Goal: Task Accomplishment & Management: Use online tool/utility

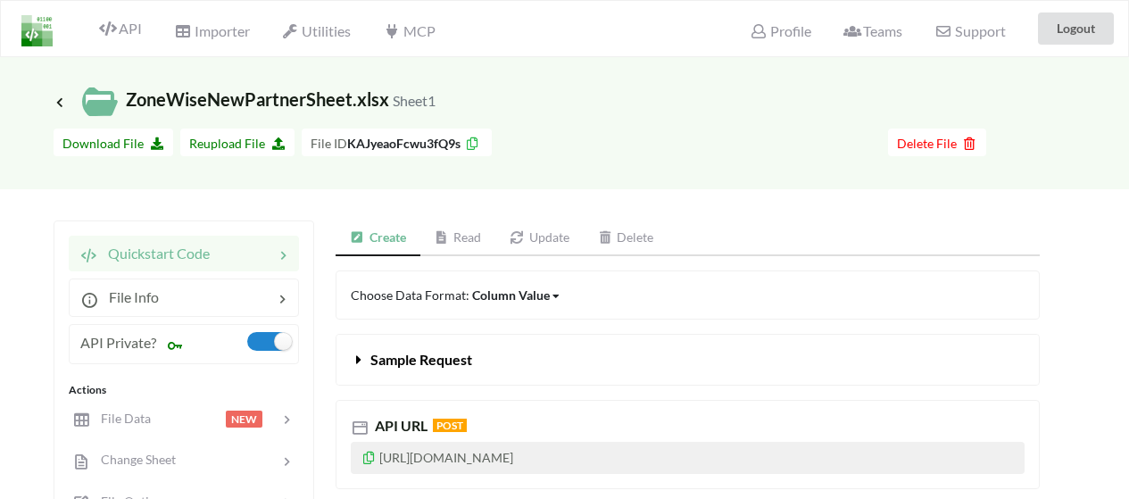
scroll to position [392, 0]
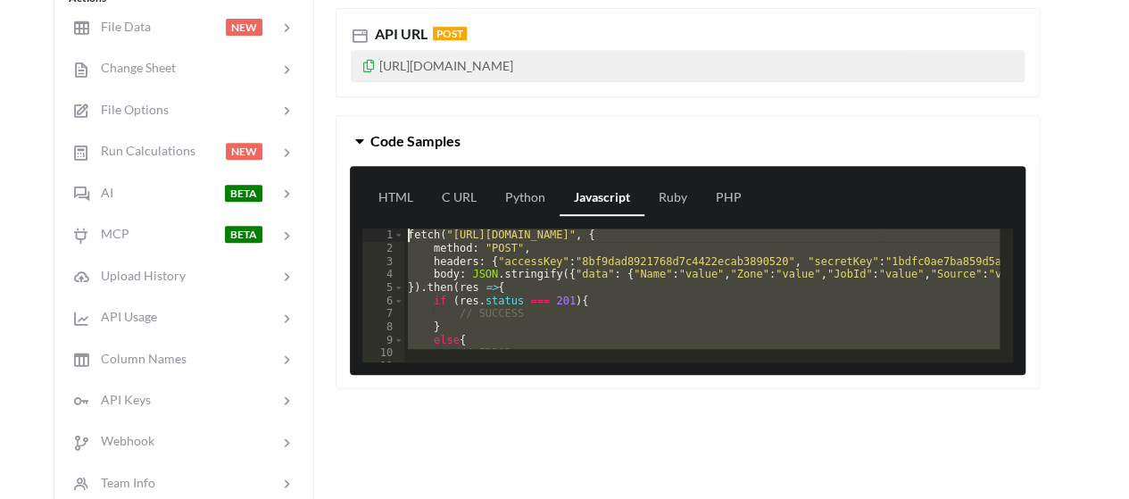
click at [575, 312] on div "fetch ( "[URL][DOMAIN_NAME]" , { method : "POST" , headers : { "accessKey" : "8…" at bounding box center [701, 289] width 595 height 121
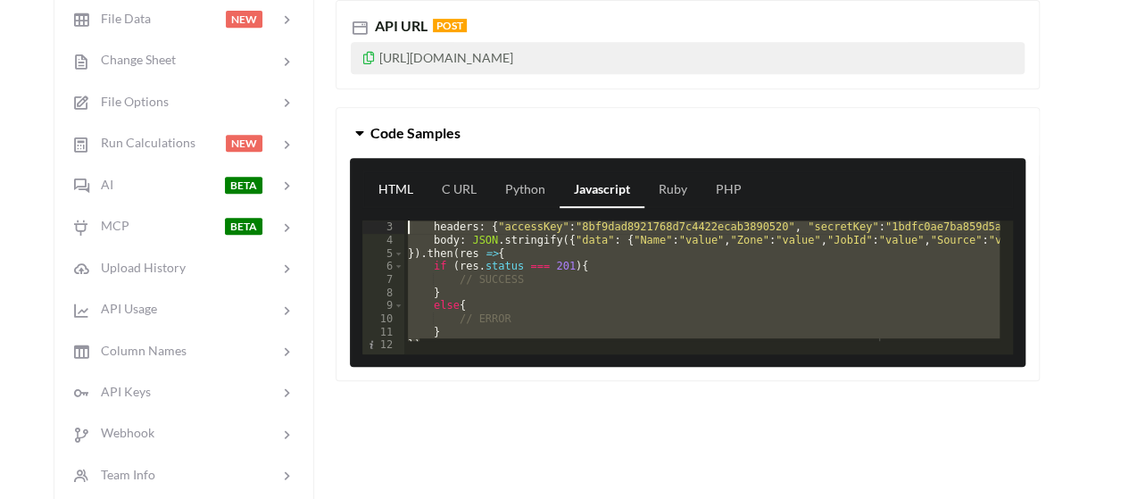
scroll to position [0, 0]
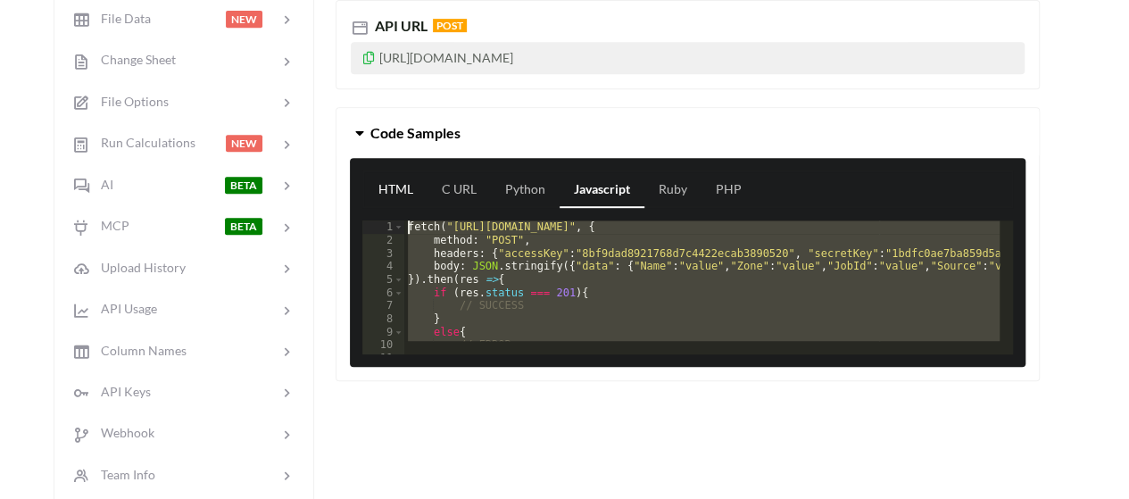
drag, startPoint x: 446, startPoint y: 337, endPoint x: 379, endPoint y: 195, distance: 156.1
click at [379, 195] on div "HTML C URL Python Javascript Ruby PHP 1 2 3 4 5 6 7 8 9 10 11 12 fetch ( "[URL]…" at bounding box center [688, 262] width 676 height 209
click at [543, 342] on div at bounding box center [722, 346] width 637 height 18
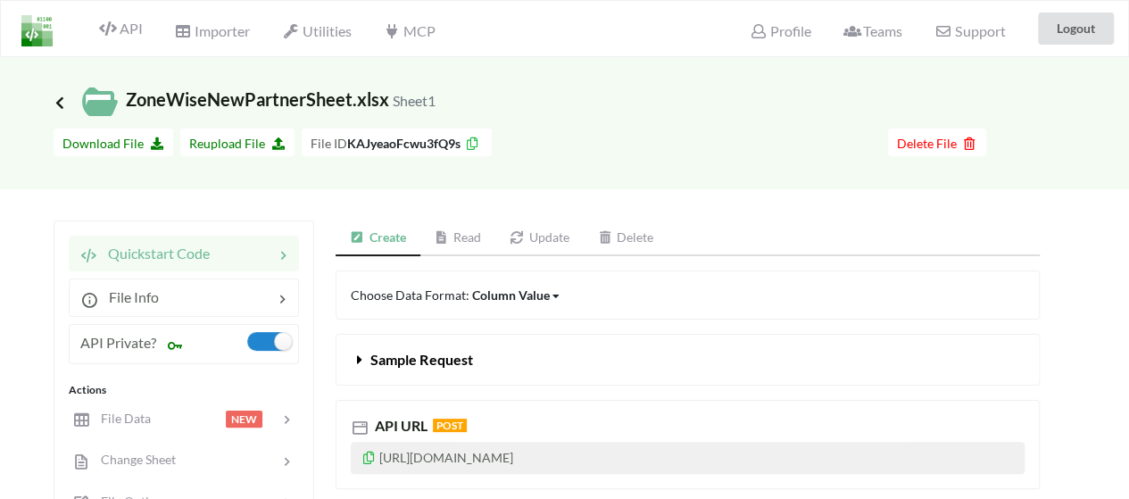
click at [58, 101] on icon at bounding box center [60, 102] width 16 height 14
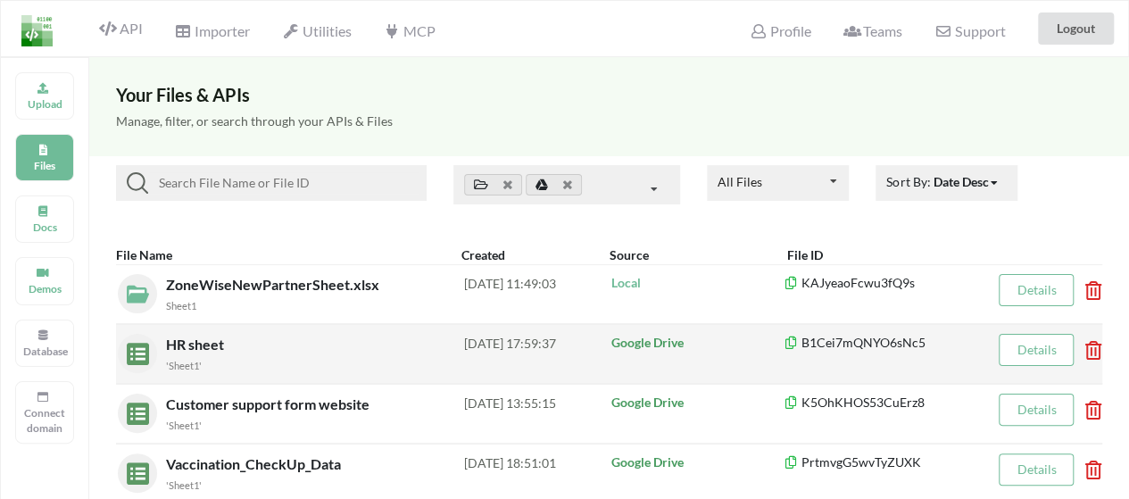
click at [205, 340] on span "HR sheet" at bounding box center [197, 344] width 62 height 17
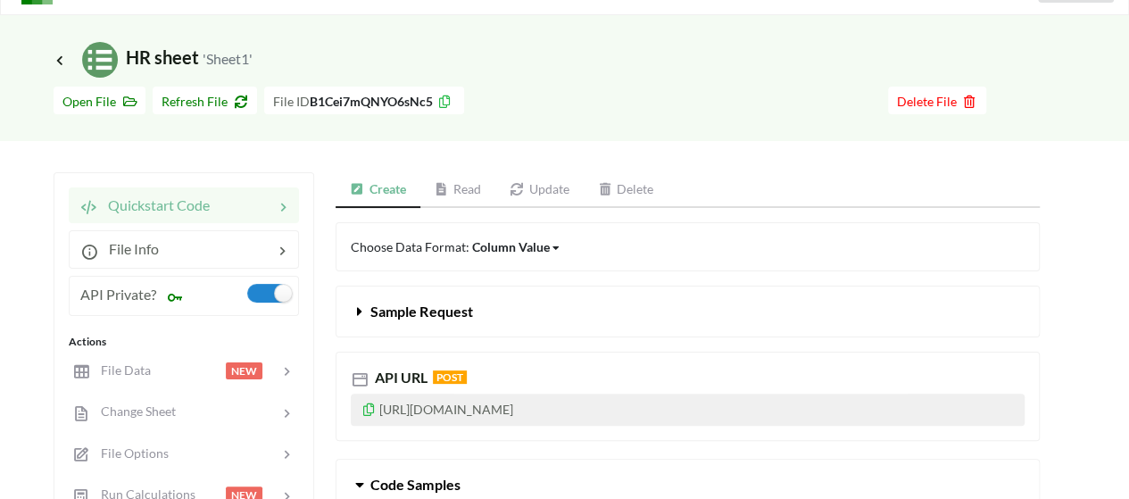
scroll to position [46, 0]
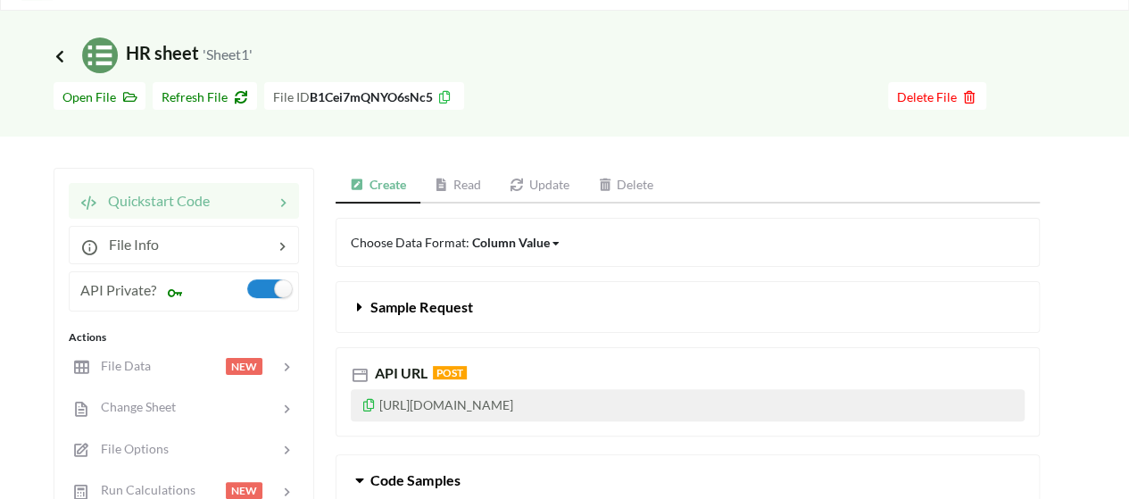
click at [58, 54] on icon at bounding box center [60, 55] width 16 height 14
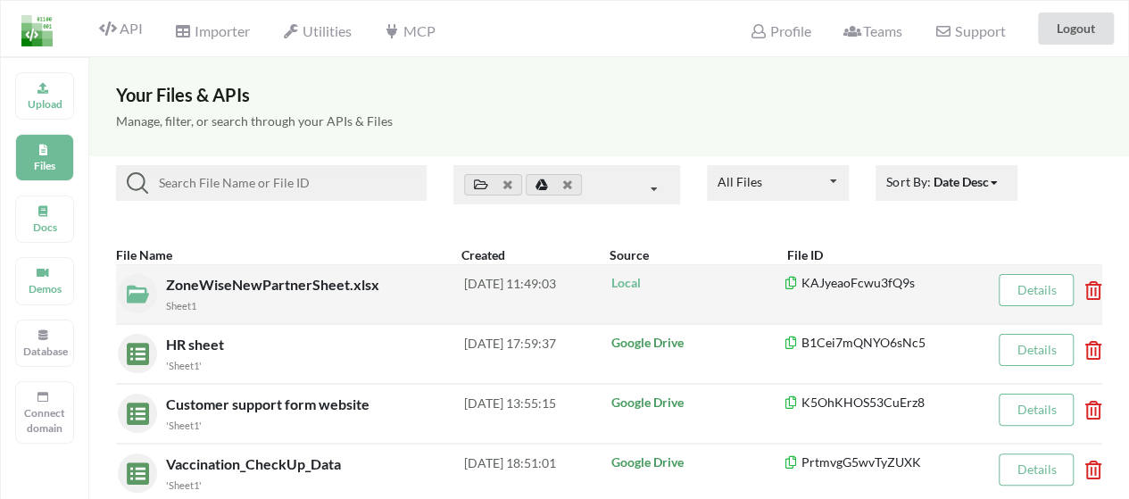
click at [1090, 288] on icon at bounding box center [1087, 284] width 5 height 7
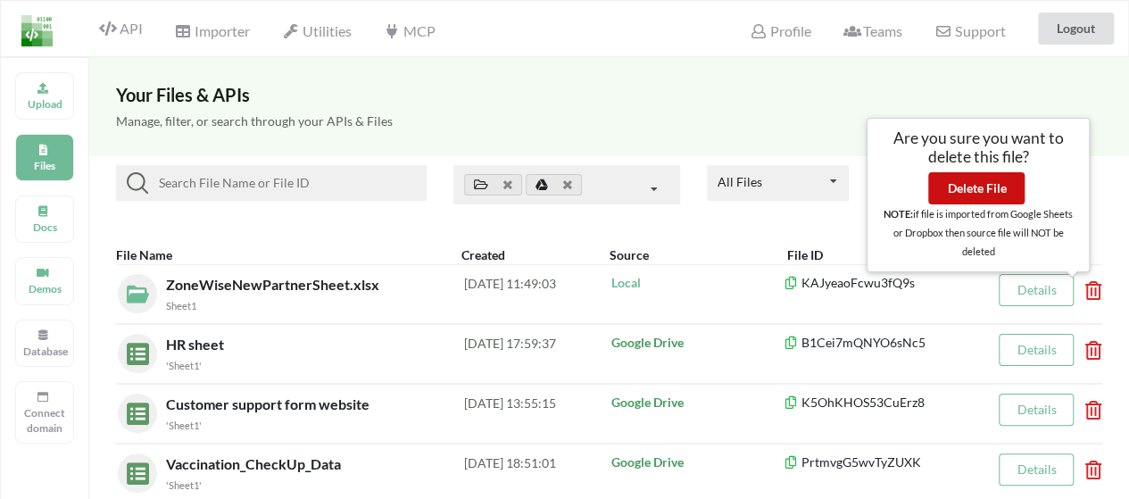
click at [987, 199] on button "Delete File" at bounding box center [976, 188] width 96 height 32
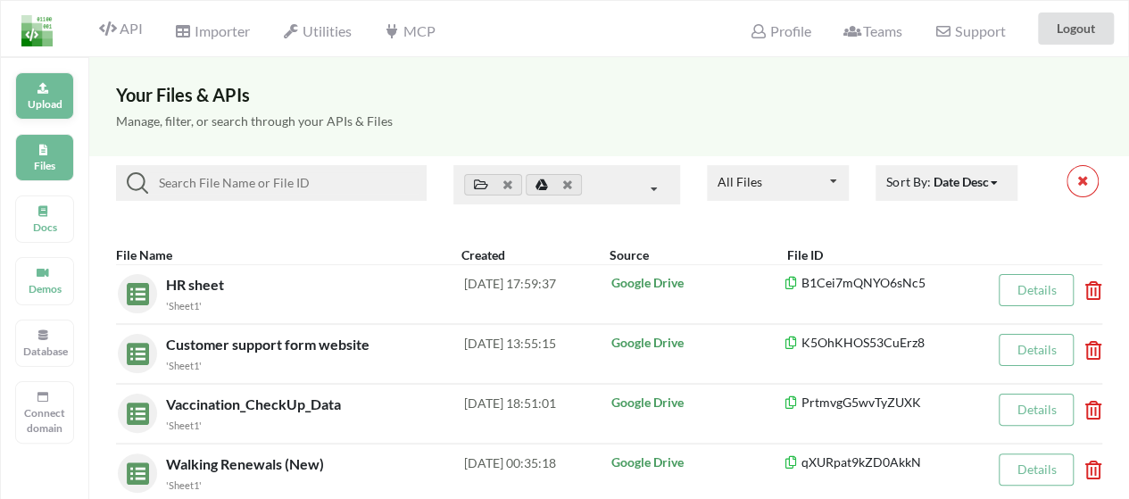
click at [61, 92] on div "Upload" at bounding box center [44, 95] width 59 height 47
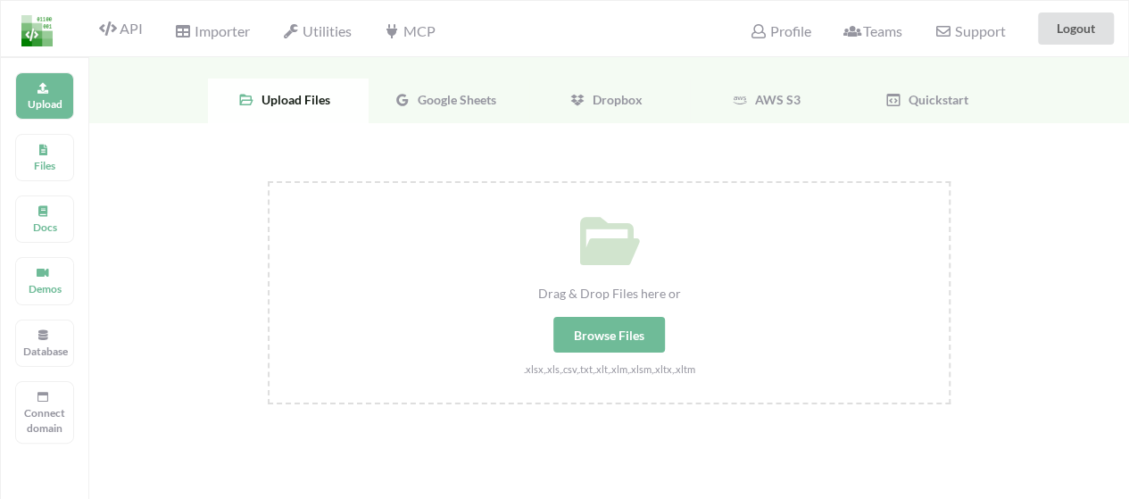
click at [629, 323] on div "Browse Files" at bounding box center [609, 335] width 112 height 36
click at [268, 181] on input "Drag & Drop Files here or Browse Files .xlsx,.xls,.csv,.txt,.xlt,.xlm,.xlsm,.xl…" at bounding box center [268, 181] width 0 height 0
click at [456, 95] on span "Google Sheets" at bounding box center [454, 99] width 86 height 15
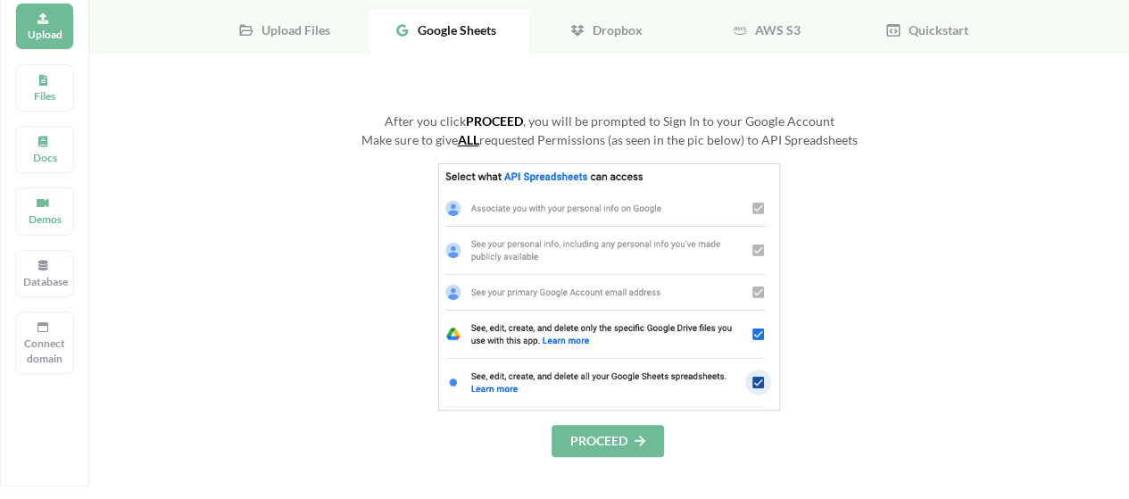
scroll to position [79, 0]
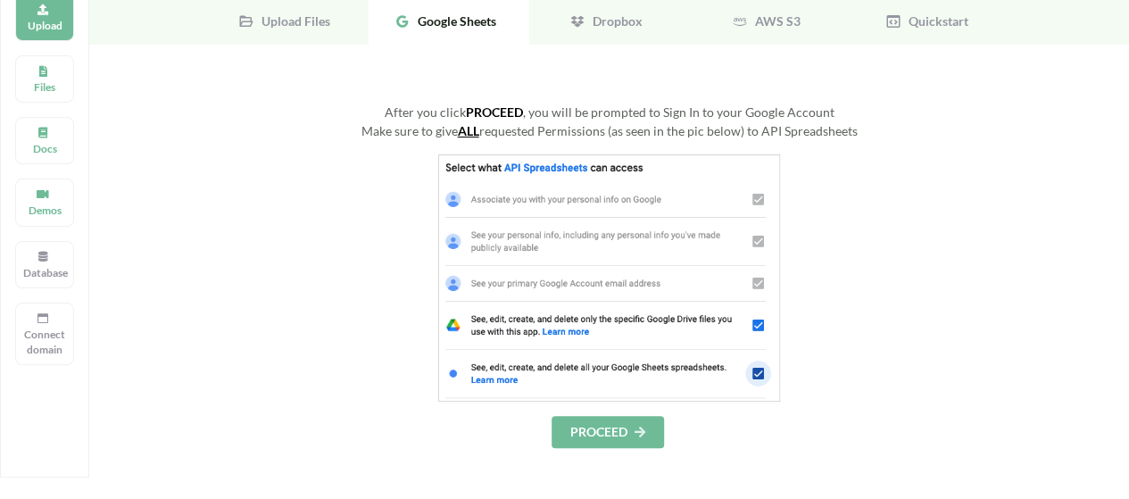
click at [387, 115] on div "After you click PROCEED , you will be prompted to Sign In to your Google Account" at bounding box center [609, 112] width 683 height 19
click at [598, 433] on button "PROCEED" at bounding box center [608, 432] width 112 height 32
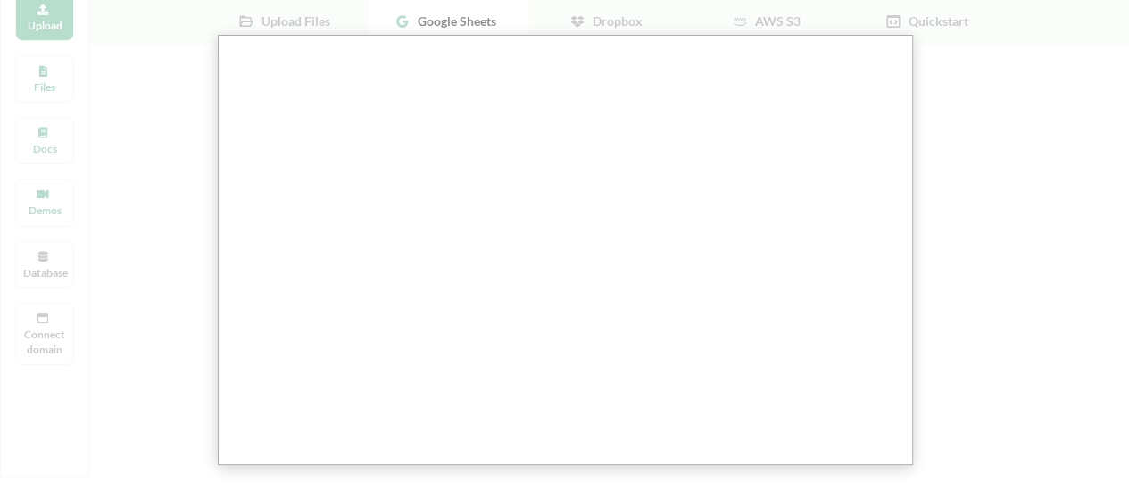
click at [916, 313] on div at bounding box center [571, 433] width 1143 height 1025
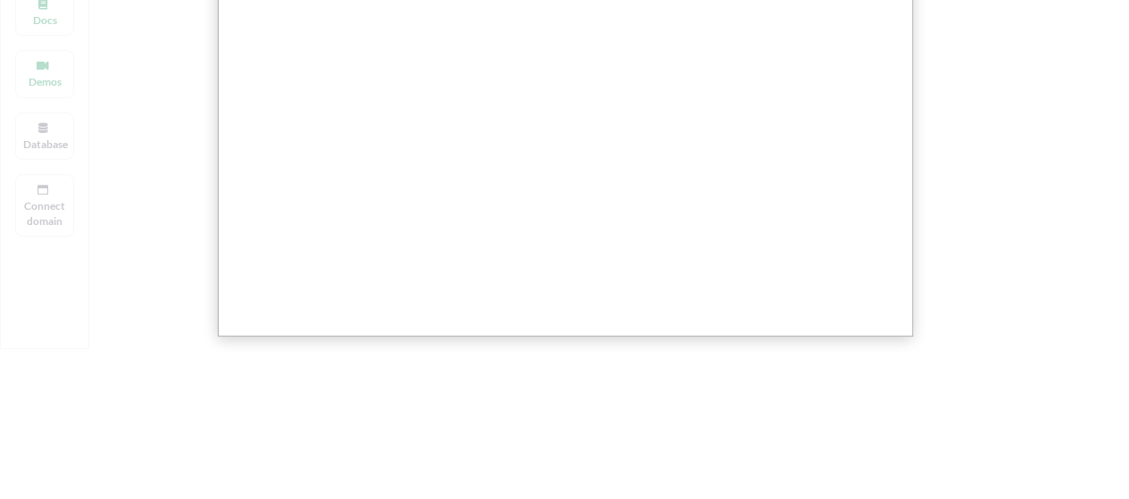
scroll to position [243, 0]
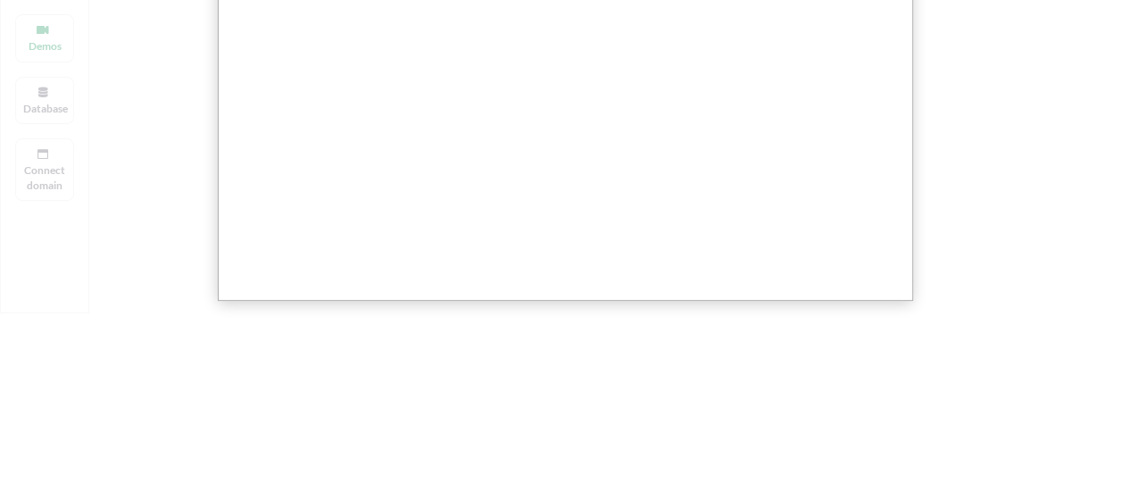
click at [736, 376] on div at bounding box center [571, 269] width 1143 height 1025
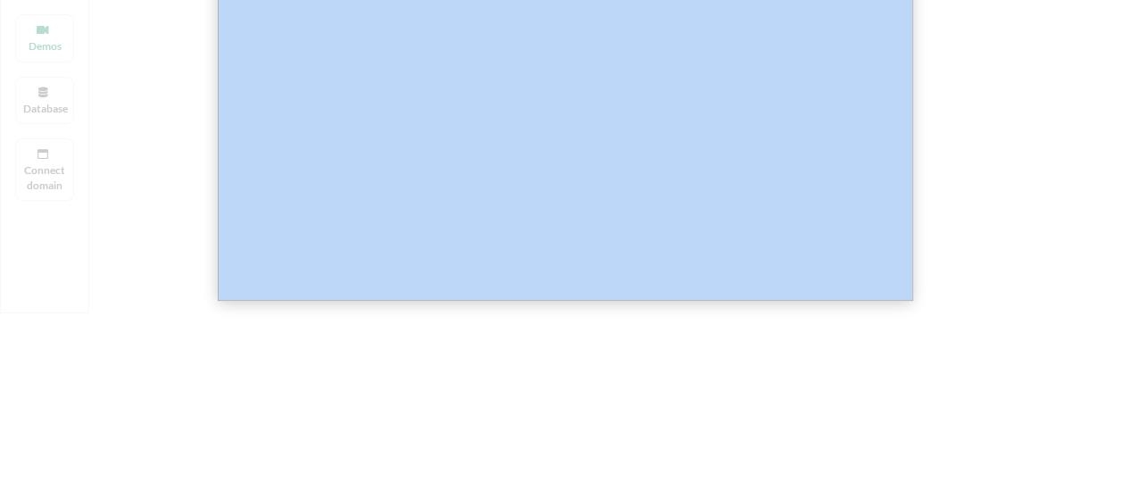
click at [736, 376] on div at bounding box center [571, 269] width 1143 height 1025
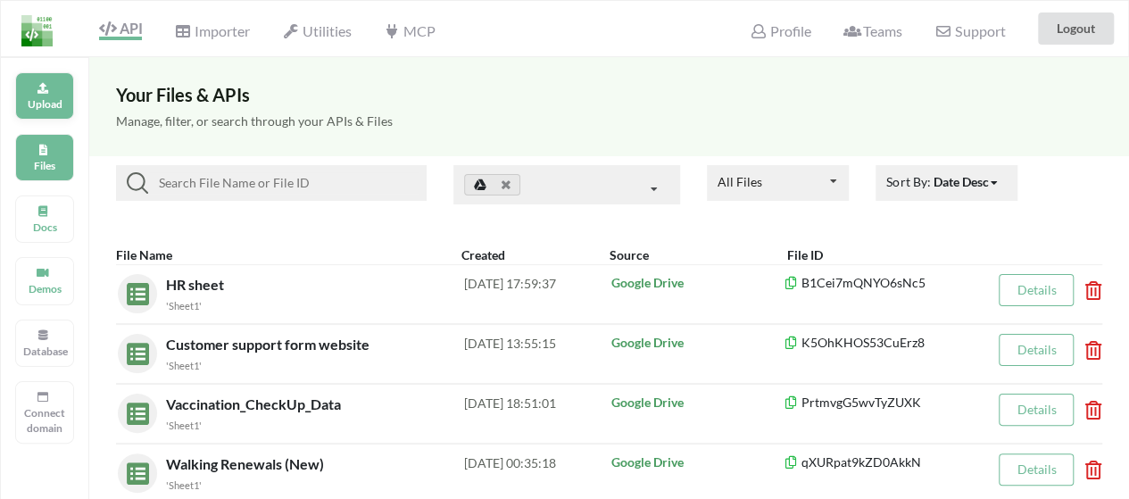
click at [46, 103] on p "Upload" at bounding box center [44, 103] width 43 height 15
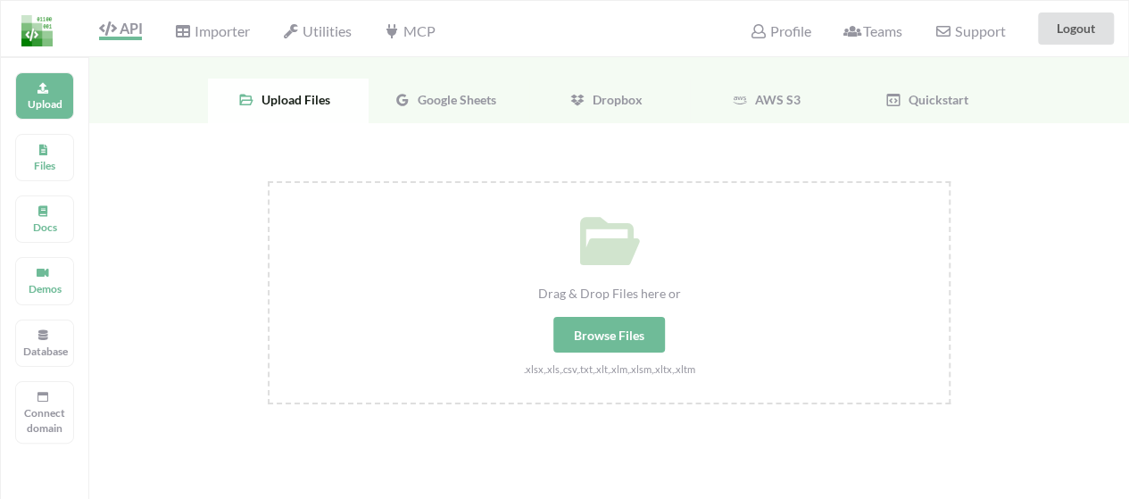
click at [588, 340] on div "Browse Files" at bounding box center [609, 335] width 112 height 36
click at [268, 181] on input "Drag & Drop Files here or Browse Files .xlsx,.xls,.csv,.txt,.xlt,.xlm,.xlsm,.xl…" at bounding box center [268, 181] width 0 height 0
click at [445, 96] on span "Google Sheets" at bounding box center [454, 99] width 86 height 15
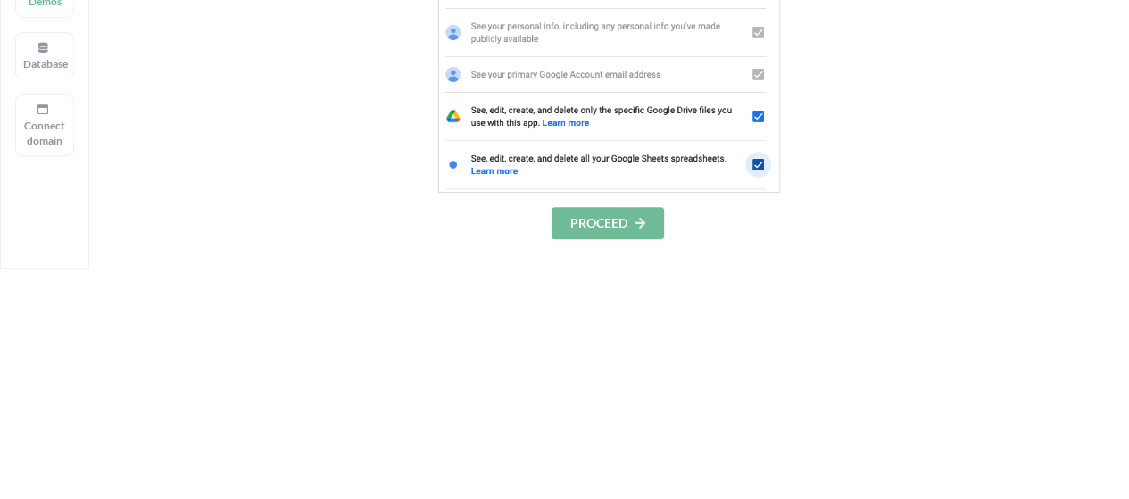
scroll to position [296, 0]
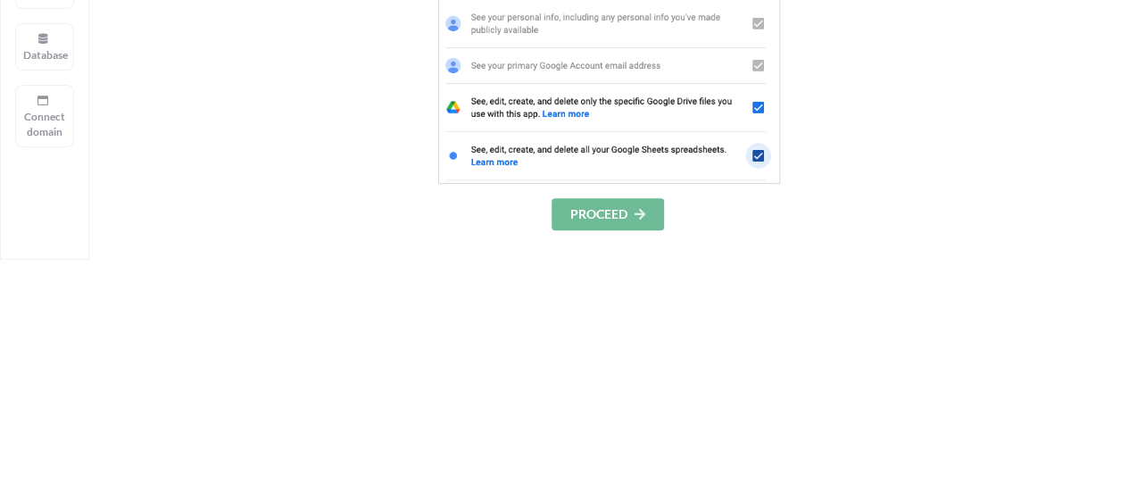
click at [630, 222] on button "PROCEED" at bounding box center [608, 214] width 112 height 32
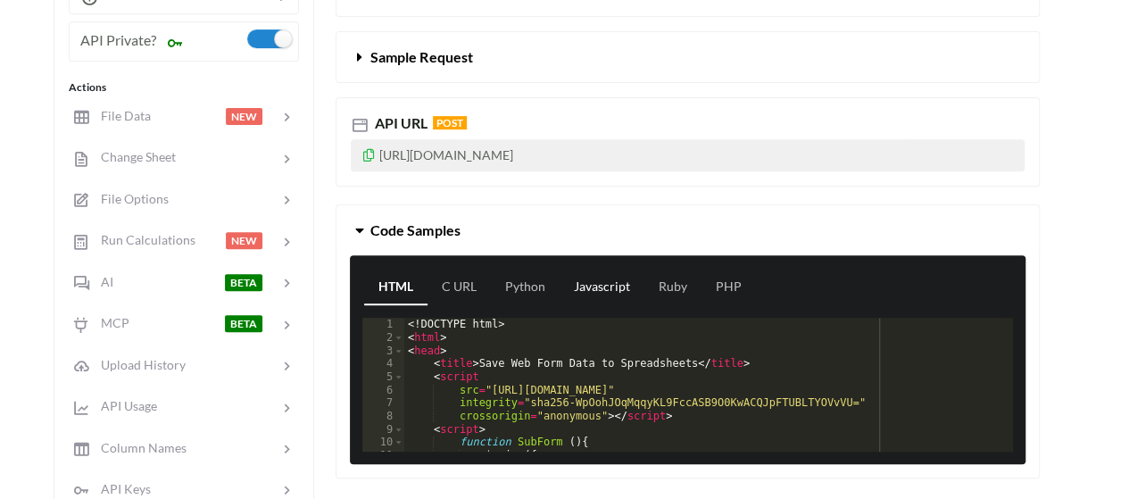
click at [591, 281] on link "Javascript" at bounding box center [602, 288] width 85 height 36
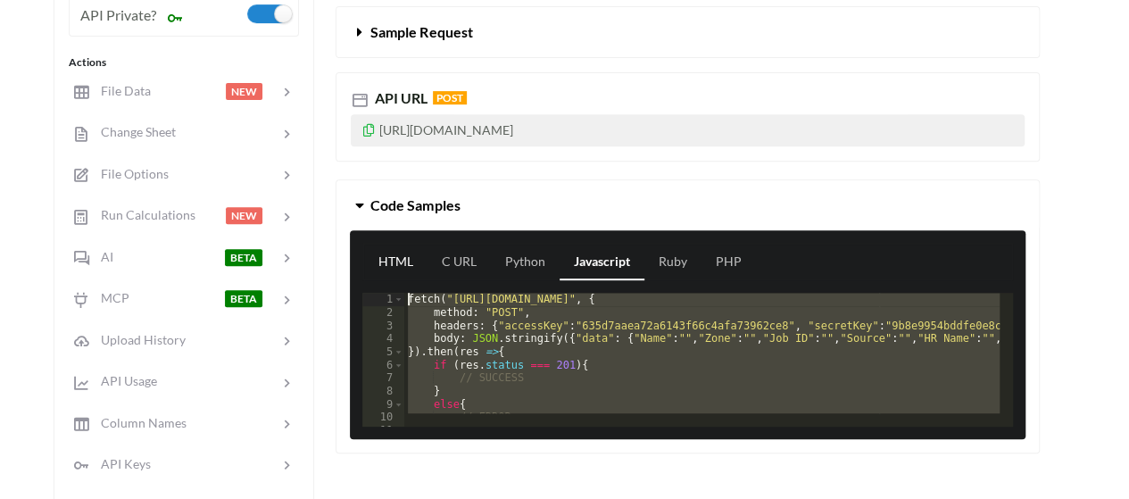
drag, startPoint x: 453, startPoint y: 403, endPoint x: 384, endPoint y: 270, distance: 149.3
click at [384, 270] on div "HTML C URL Python Javascript Ruby PHP 1 2 3 4 5 6 7 8 9 10 11 12 fetch ( "https…" at bounding box center [688, 334] width 676 height 209
click at [536, 365] on div "fetch ( "https://api.apispreadsheets.com/data/EYYN3GNivqwVBRTM/" , { method : "…" at bounding box center [701, 353] width 595 height 121
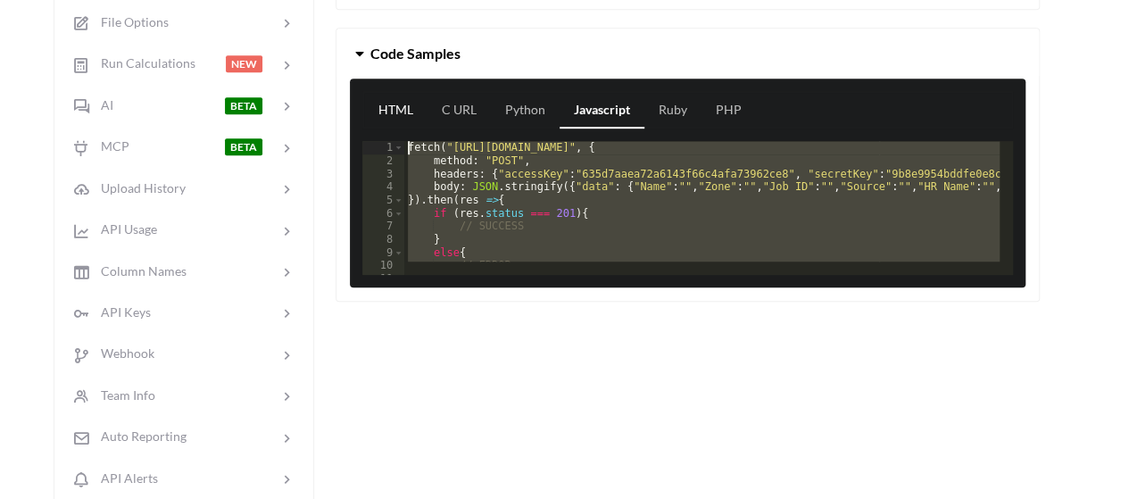
drag, startPoint x: 437, startPoint y: 256, endPoint x: 382, endPoint y: 123, distance: 144.1
click at [382, 123] on div "HTML C URL Python Javascript Ruby PHP 1 2 3 4 5 6 7 8 9 10 11 12 fetch ( "https…" at bounding box center [688, 183] width 676 height 209
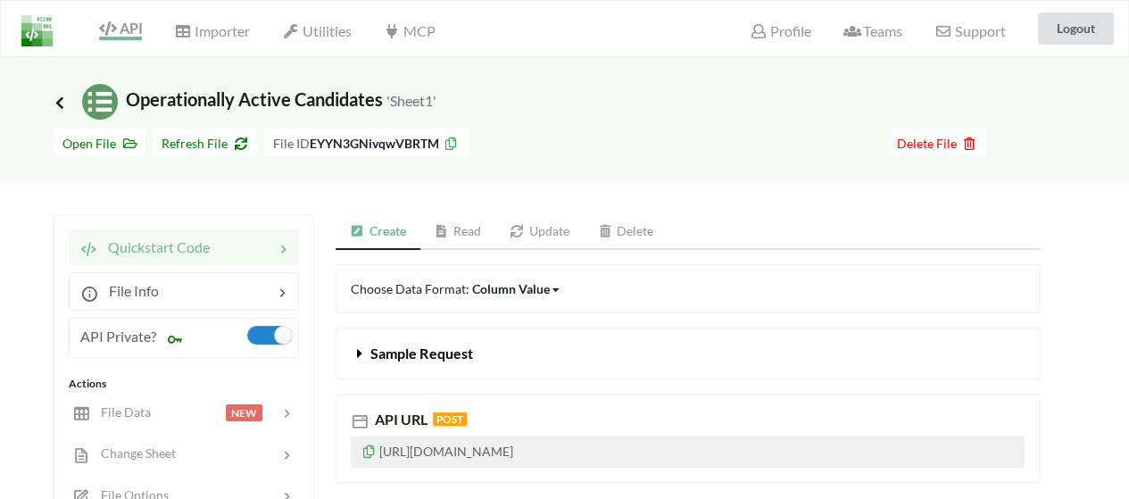
click at [60, 107] on icon at bounding box center [60, 102] width 16 height 14
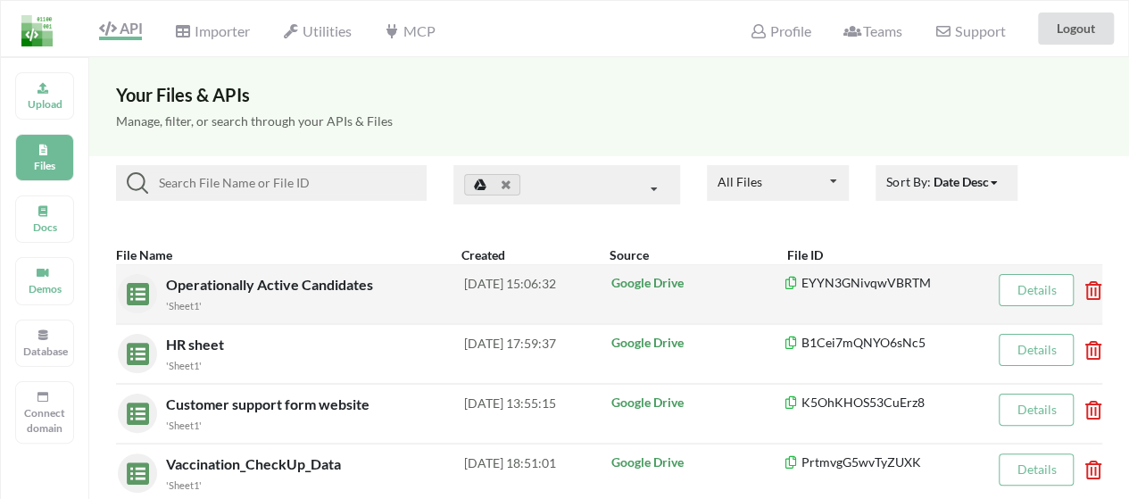
click at [625, 283] on p "Google Drive" at bounding box center [697, 283] width 172 height 18
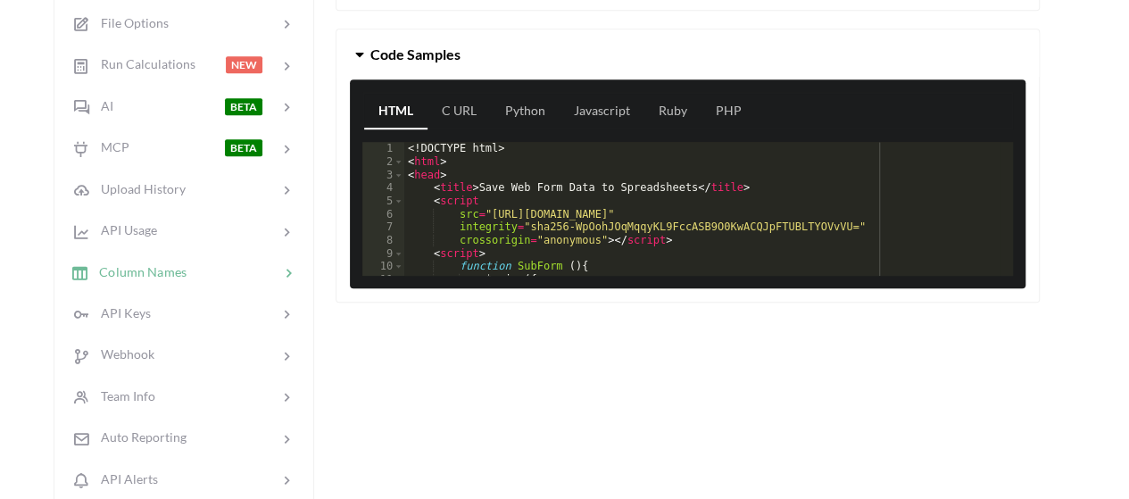
click at [205, 265] on div at bounding box center [233, 272] width 93 height 21
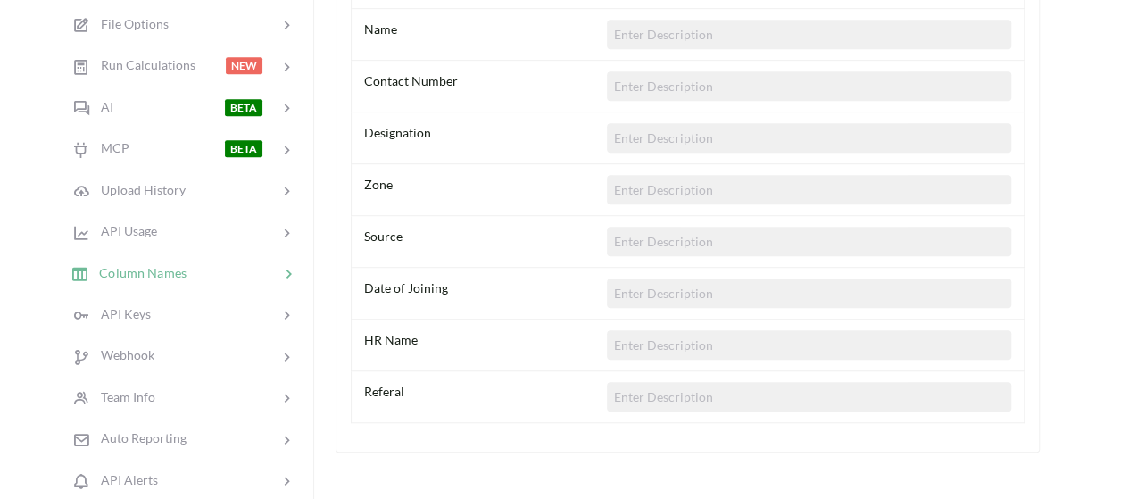
click at [387, 387] on span "Referal" at bounding box center [384, 391] width 40 height 15
click at [405, 390] on div "Referal" at bounding box center [485, 396] width 243 height 29
